Goal: Information Seeking & Learning: Learn about a topic

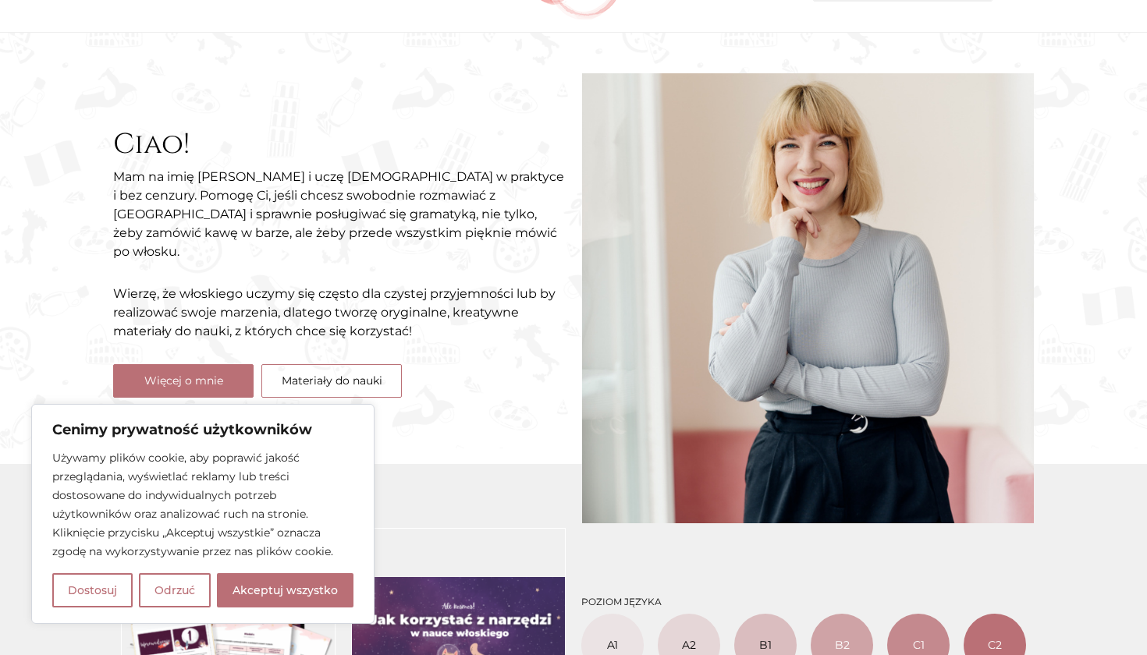
scroll to position [293, 0]
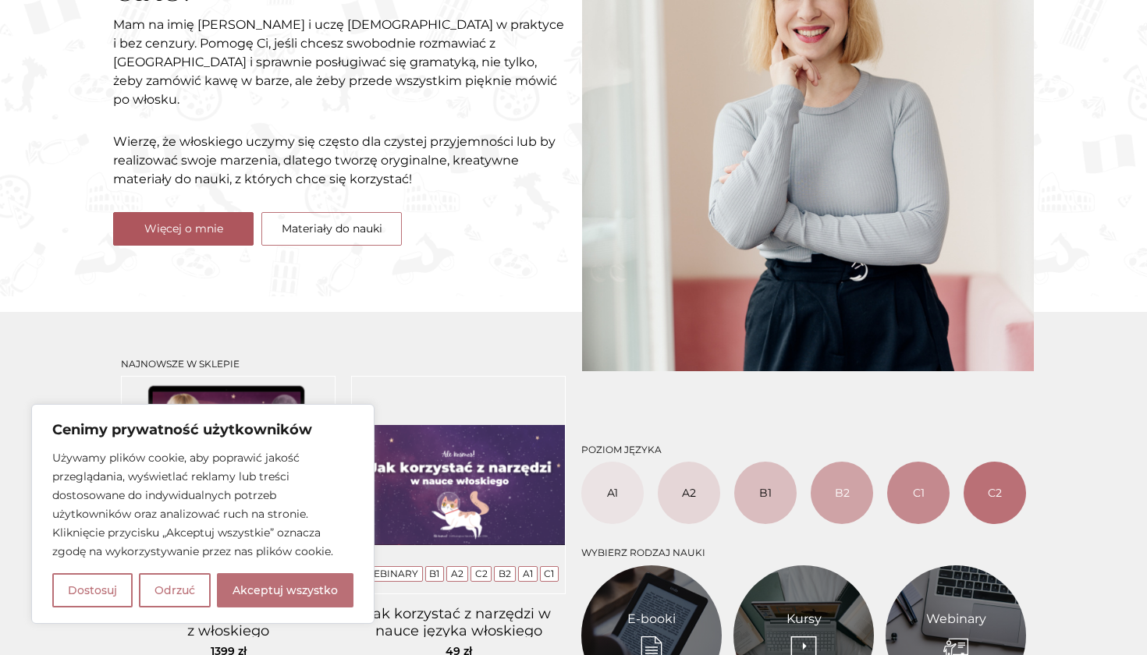
click at [214, 227] on link "Więcej o mnie" at bounding box center [183, 229] width 140 height 34
click at [277, 592] on button "Akceptuj wszystko" at bounding box center [285, 590] width 137 height 34
checkbox input "true"
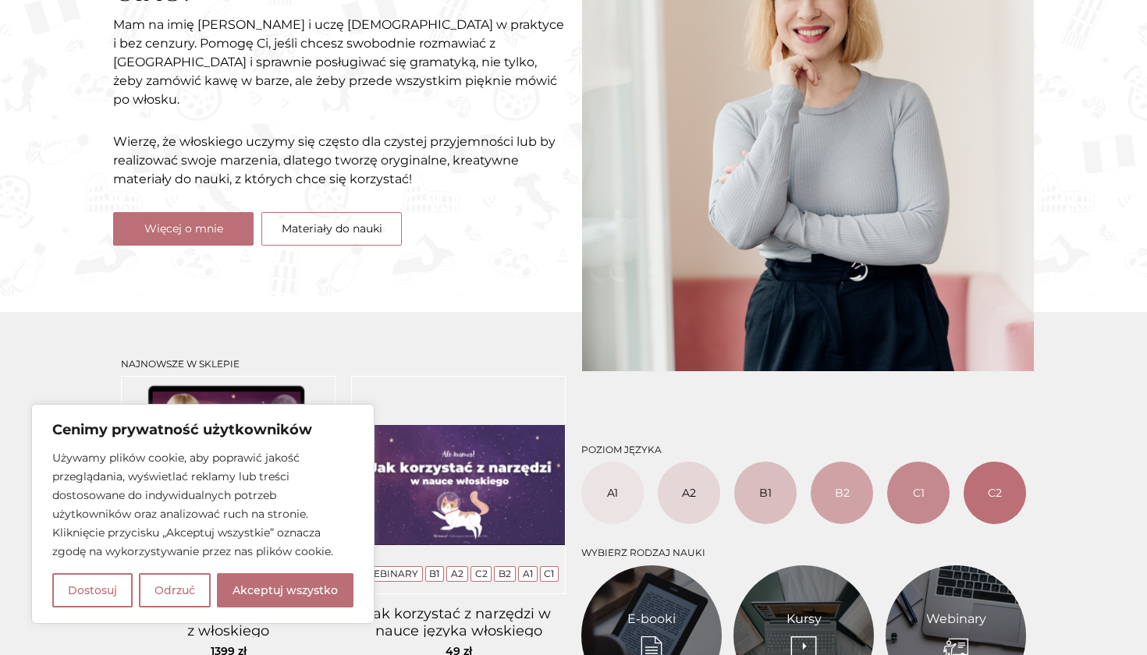
checkbox input "true"
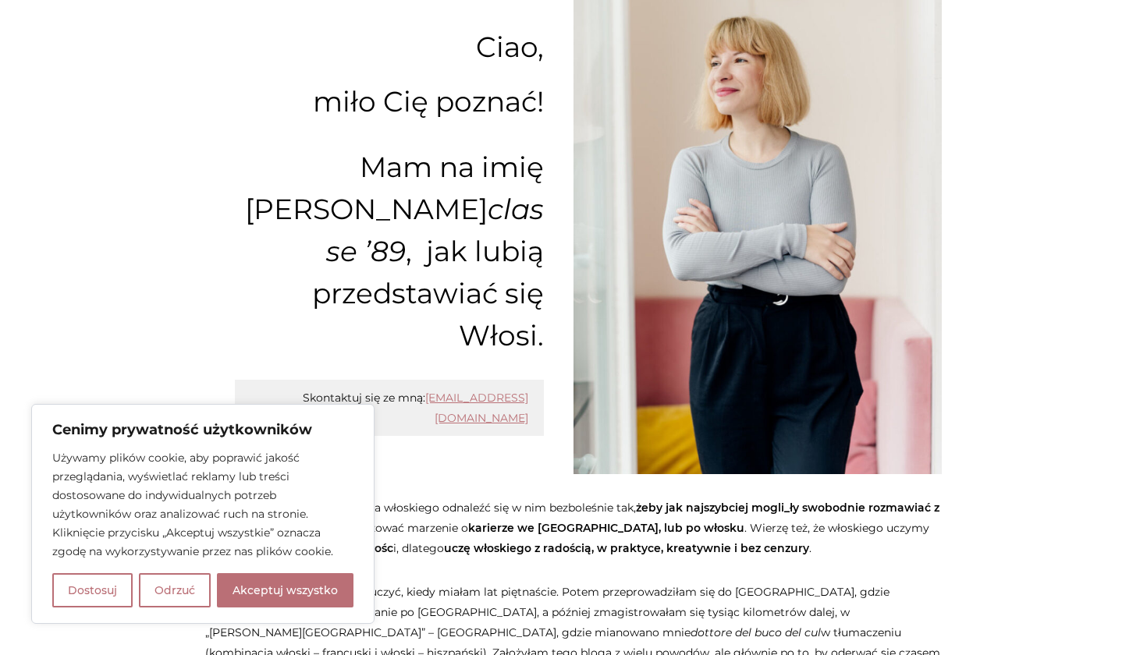
scroll to position [375, 0]
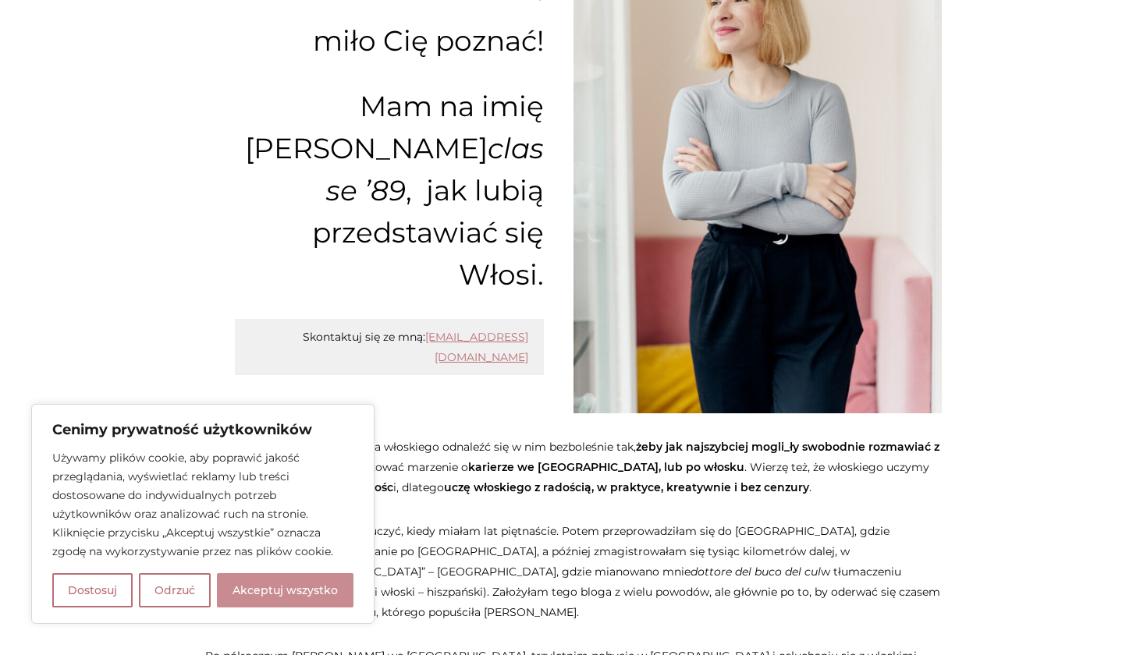
click at [283, 590] on button "Akceptuj wszystko" at bounding box center [285, 590] width 137 height 34
checkbox input "true"
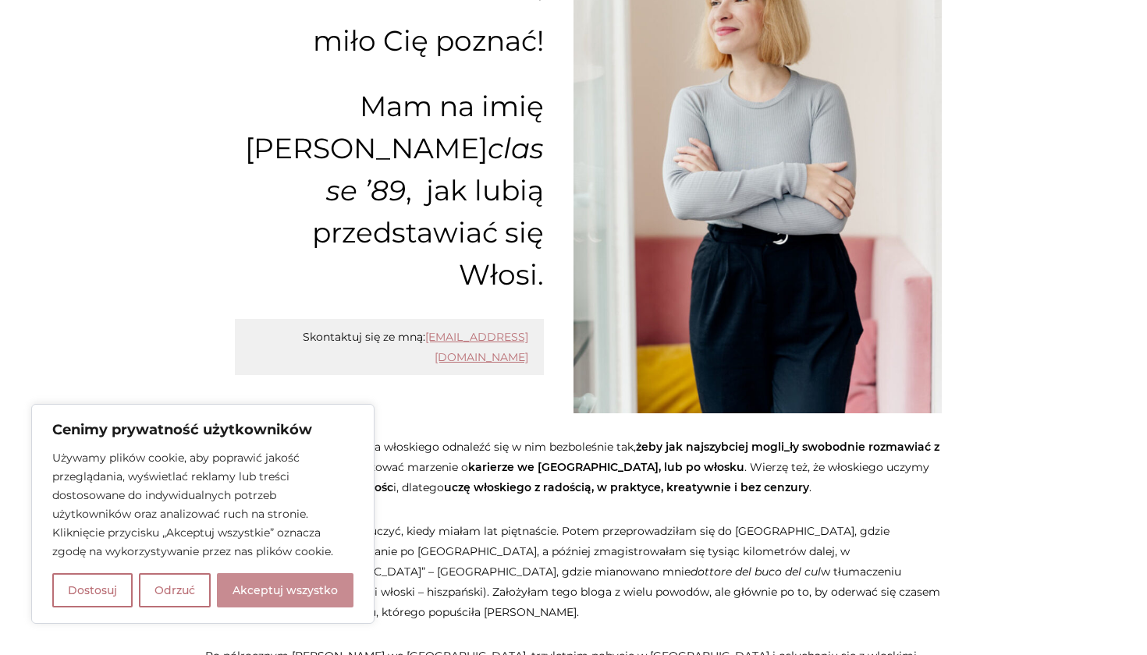
checkbox input "true"
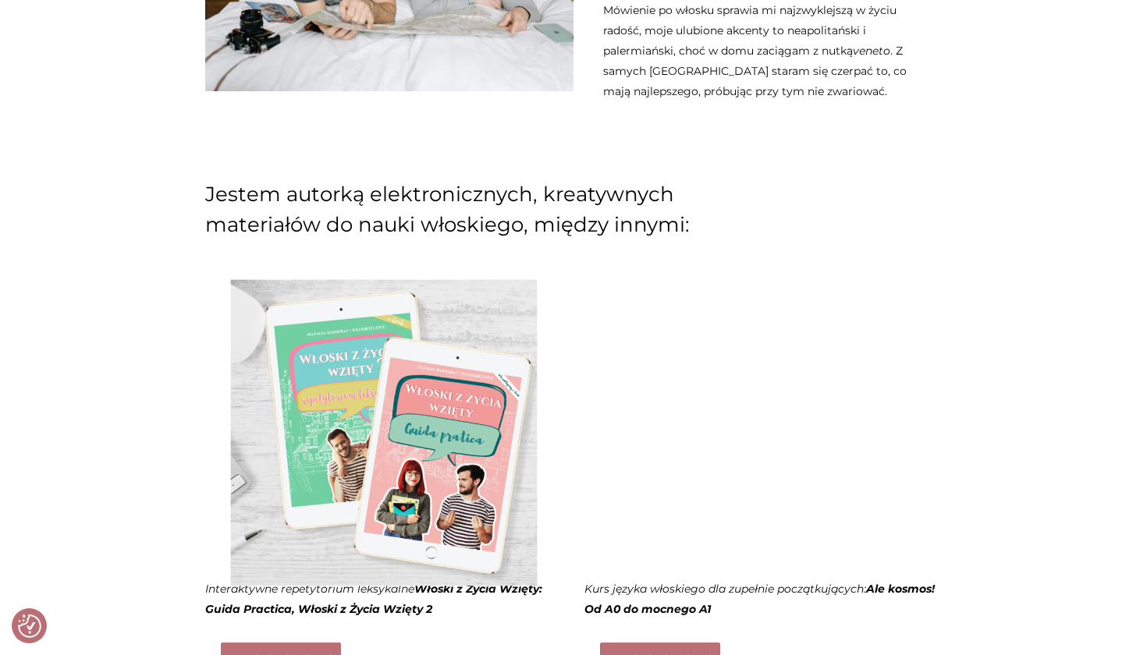
scroll to position [1322, 0]
